Goal: Complete application form

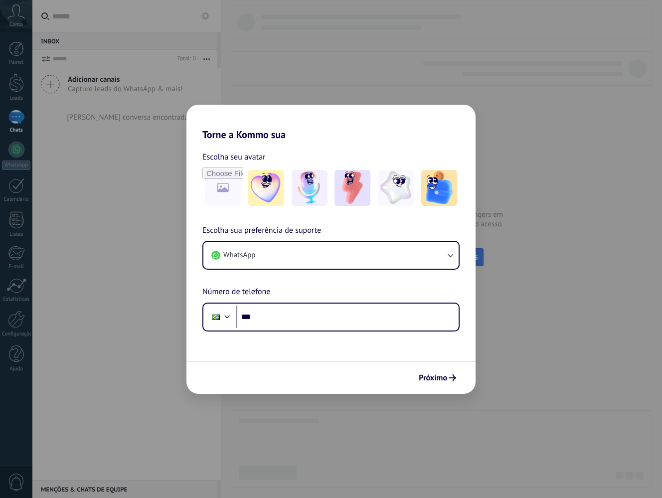
click at [13, 20] on div "Torne a Kommo sua Escolha seu avatar Escolha sua preferência de suporte WhatsAp…" at bounding box center [331, 249] width 662 height 498
click at [525, 180] on div "Torne a Kommo sua Escolha seu avatar Escolha sua preferência de suporte WhatsAp…" at bounding box center [331, 249] width 662 height 498
click at [537, 277] on div "Torne a Kommo sua Escolha seu avatar Escolha sua preferência de suporte WhatsAp…" at bounding box center [331, 249] width 662 height 498
click at [58, 40] on div "Torne a Kommo sua Escolha seu avatar Escolha sua preferência de suporte WhatsAp…" at bounding box center [331, 249] width 662 height 498
click at [433, 374] on span "Próximo" at bounding box center [433, 377] width 28 height 7
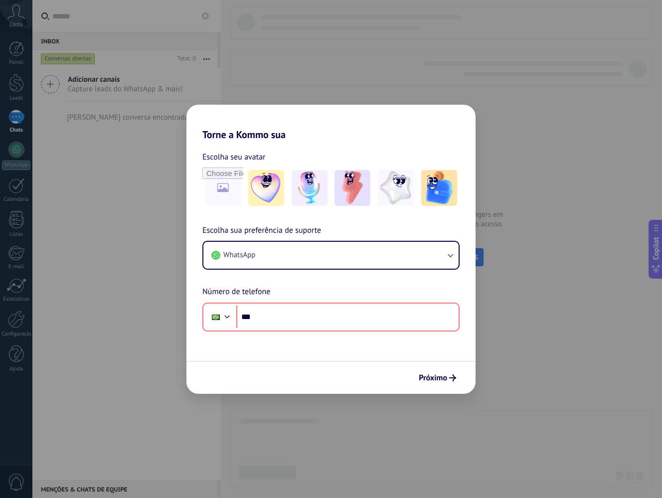
click at [419, 235] on div "Escolha sua preferência de suporte WhatsApp Número de telefone Phone ***" at bounding box center [330, 277] width 289 height 107
click at [426, 98] on div "Torne a Kommo sua Escolha seu avatar Escolha sua preferência de suporte WhatsAp…" at bounding box center [331, 249] width 662 height 498
